Goal: Check status

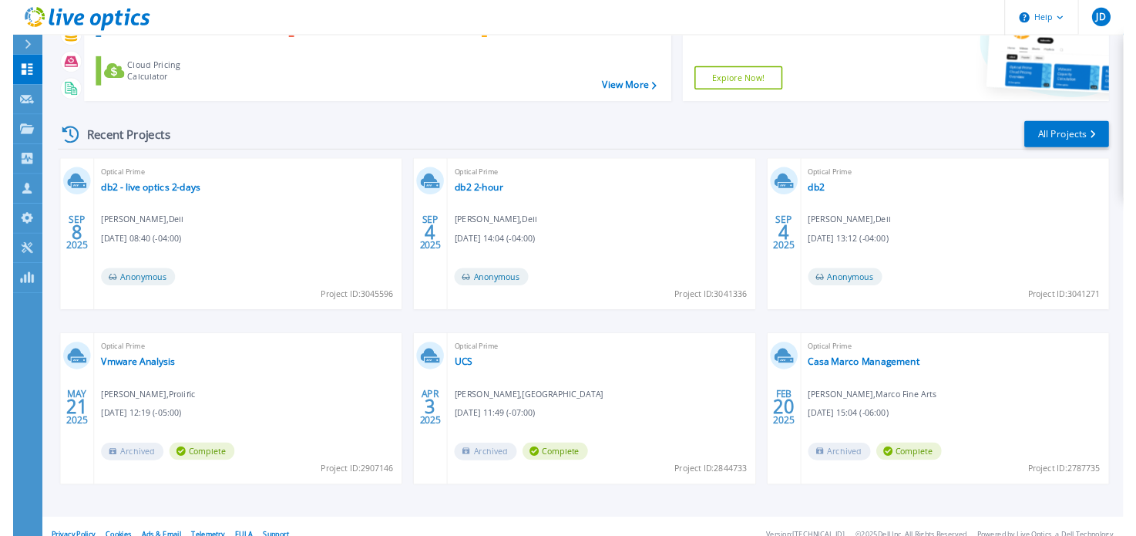
scroll to position [146, 0]
